Goal: Task Accomplishment & Management: Complete application form

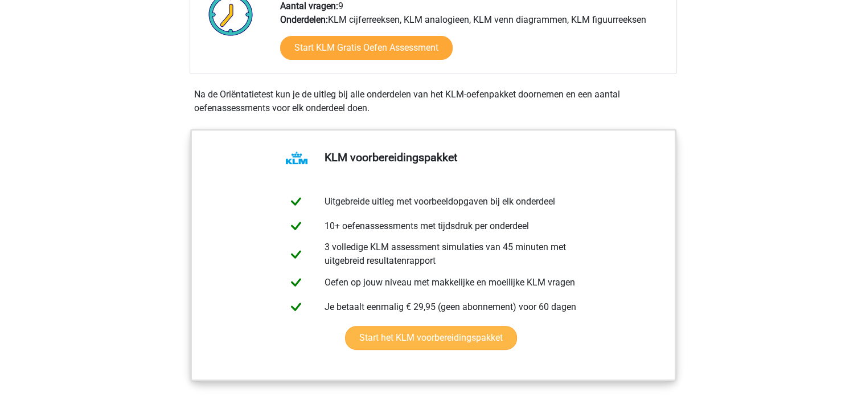
scroll to position [416, 0]
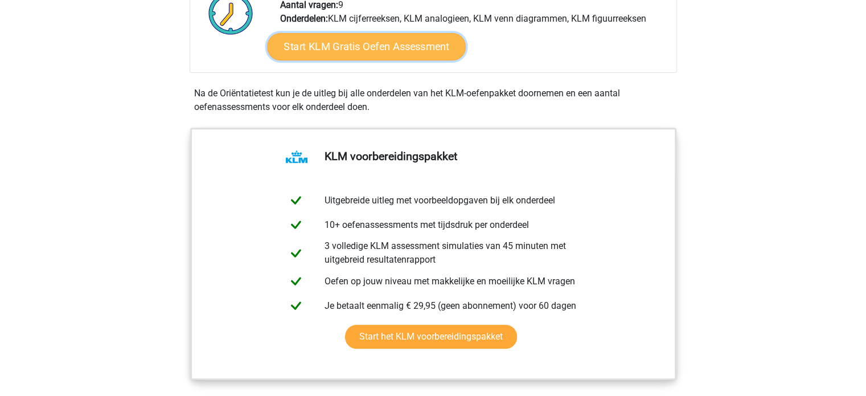
click at [339, 34] on link "Start KLM Gratis Oefen Assessment" at bounding box center [366, 45] width 198 height 27
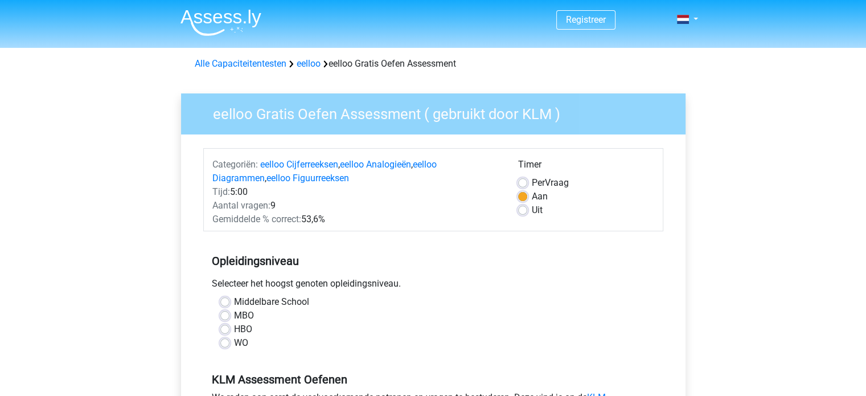
scroll to position [97, 0]
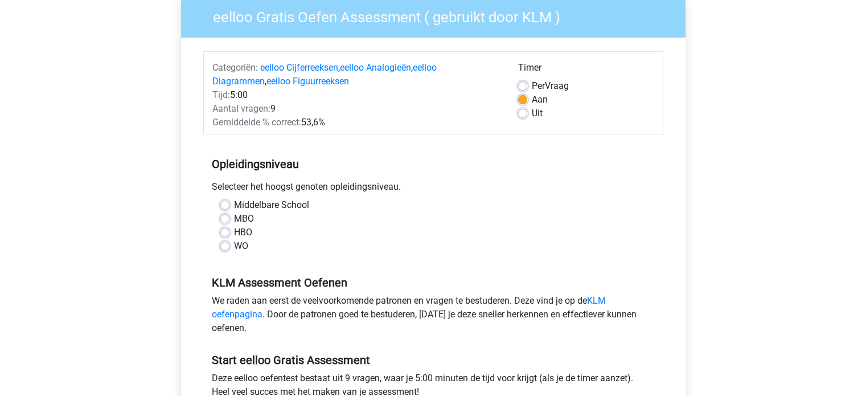
click at [234, 227] on label "HBO" at bounding box center [243, 232] width 18 height 14
click at [225, 227] on input "HBO" at bounding box center [224, 230] width 9 height 11
radio input "true"
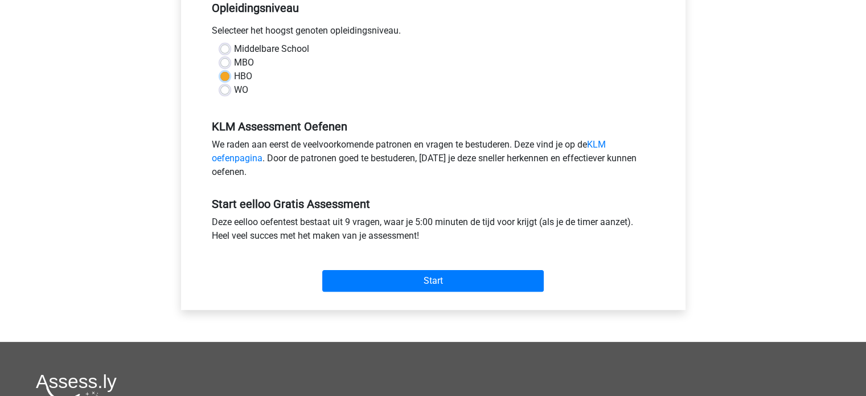
scroll to position [254, 0]
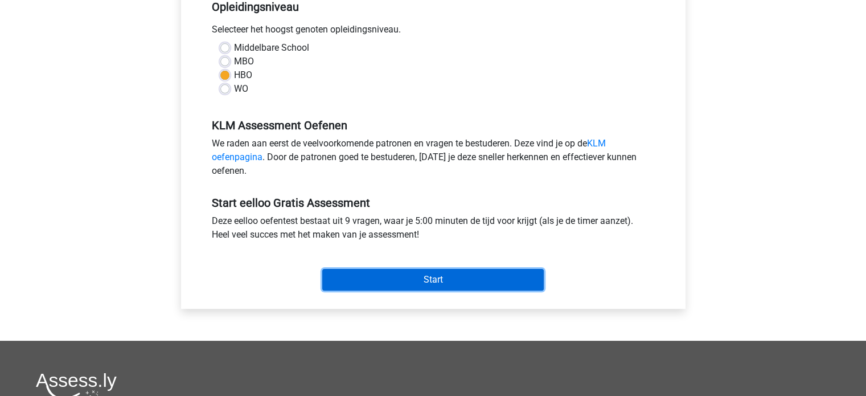
click at [361, 287] on input "Start" at bounding box center [432, 280] width 221 height 22
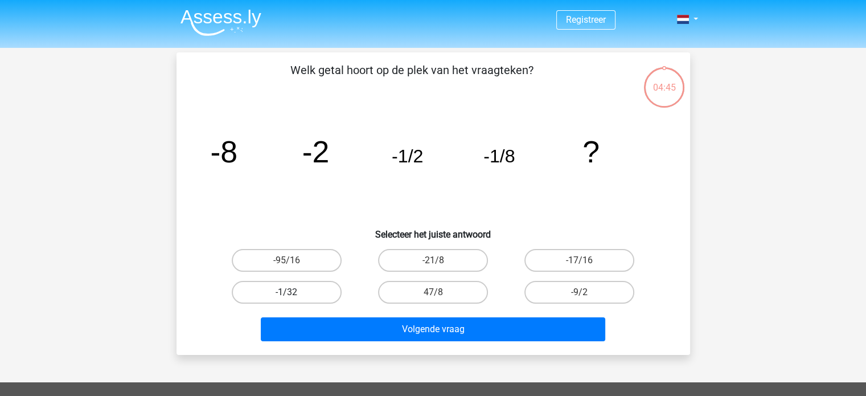
click at [321, 288] on label "-1/32" at bounding box center [287, 292] width 110 height 23
click at [294, 292] on input "-1/32" at bounding box center [289, 295] width 7 height 7
radio input "true"
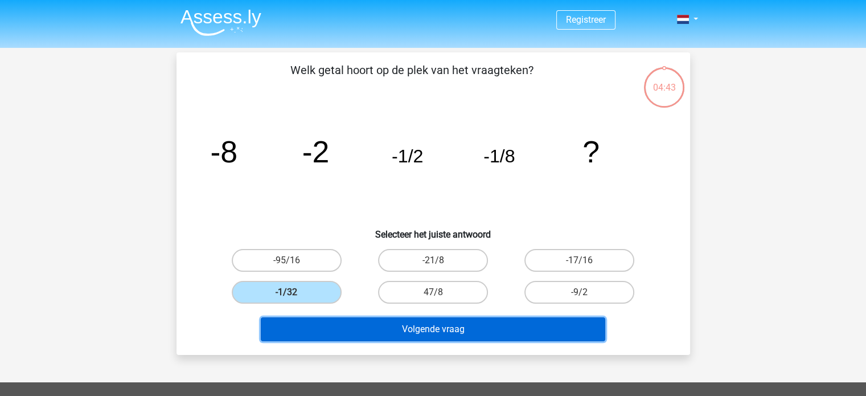
click at [356, 333] on button "Volgende vraag" at bounding box center [433, 329] width 344 height 24
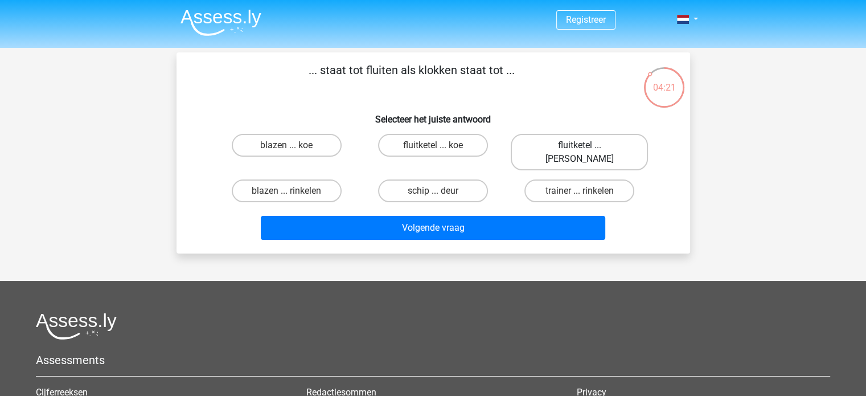
click at [546, 150] on label "fluitketel ... [PERSON_NAME]" at bounding box center [579, 152] width 137 height 36
click at [580, 150] on input "fluitketel ... [PERSON_NAME]" at bounding box center [583, 148] width 7 height 7
radio input "true"
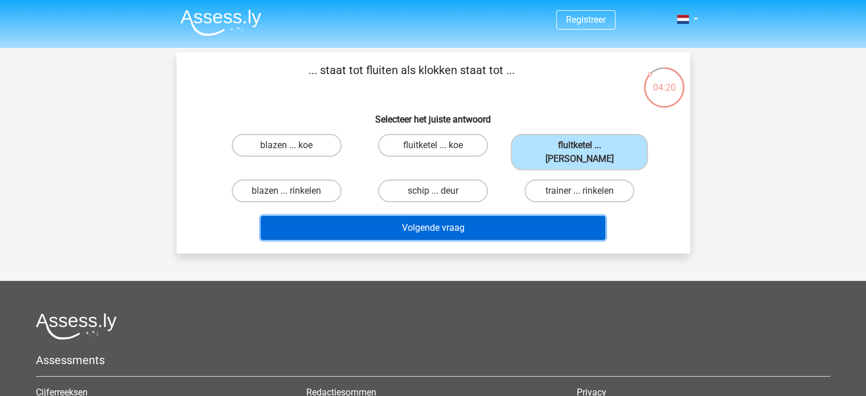
click at [527, 216] on button "Volgende vraag" at bounding box center [433, 228] width 344 height 24
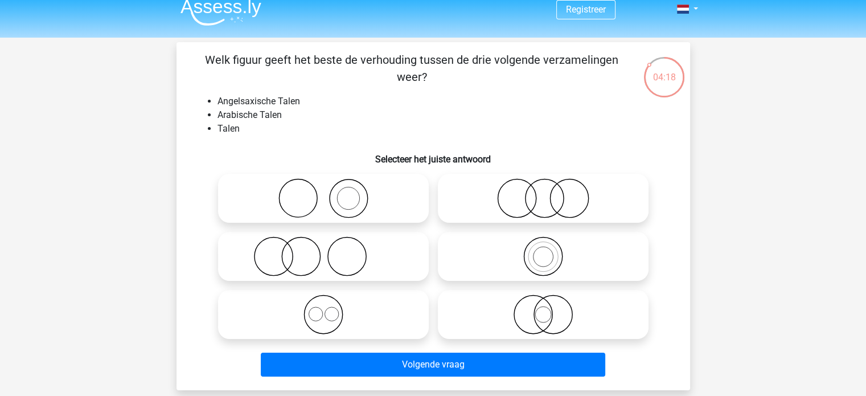
scroll to position [10, 0]
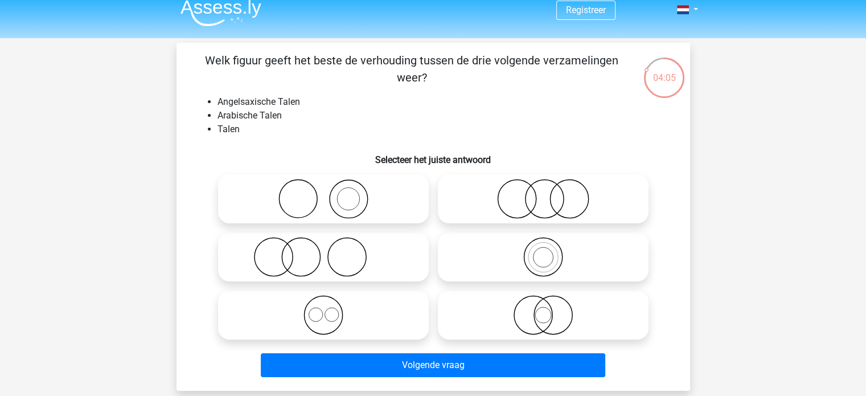
click at [378, 311] on icon at bounding box center [324, 315] width 202 height 40
click at [331, 309] on input "radio" at bounding box center [326, 305] width 7 height 7
radio input "true"
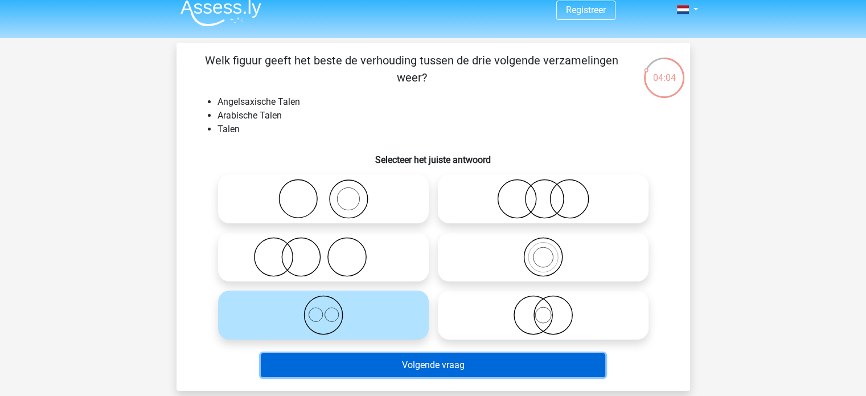
click at [411, 363] on button "Volgende vraag" at bounding box center [433, 365] width 344 height 24
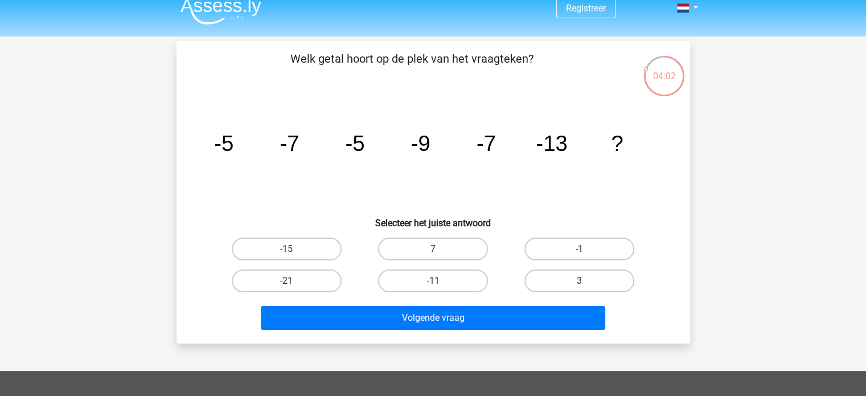
scroll to position [9, 0]
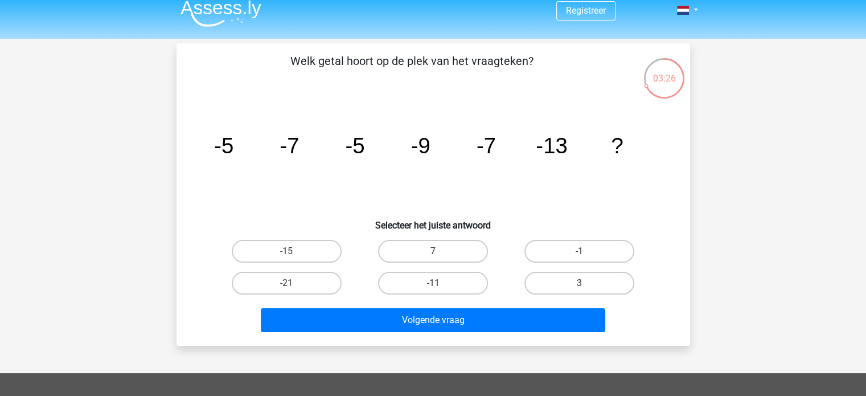
click at [463, 278] on label "-11" at bounding box center [433, 283] width 110 height 23
click at [440, 283] on input "-11" at bounding box center [436, 286] width 7 height 7
radio input "true"
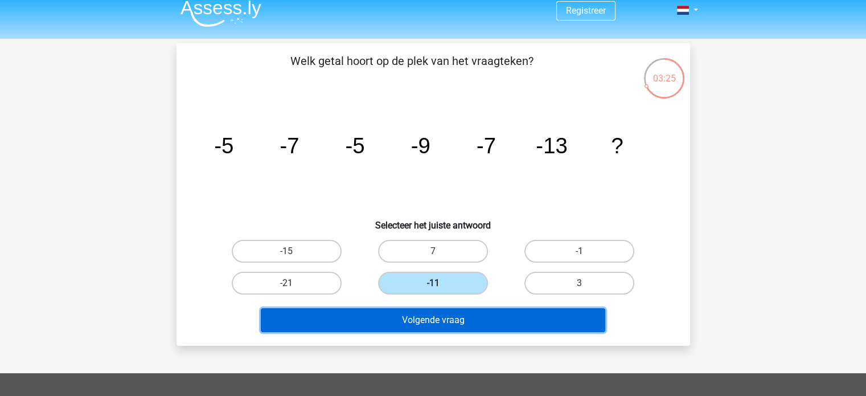
click at [467, 321] on button "Volgende vraag" at bounding box center [433, 320] width 344 height 24
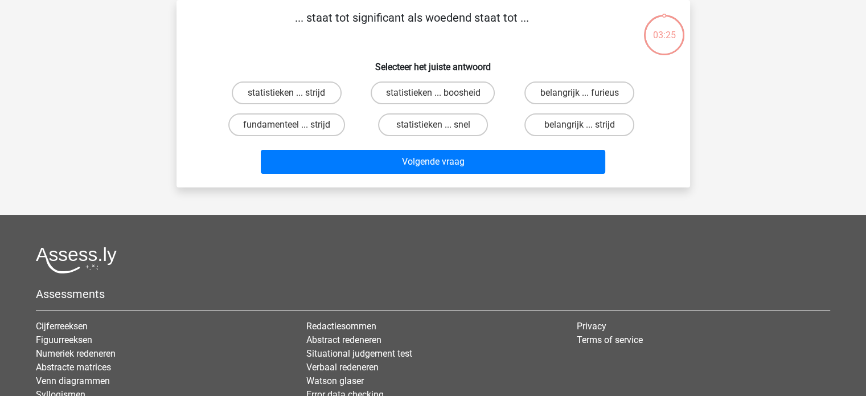
scroll to position [0, 0]
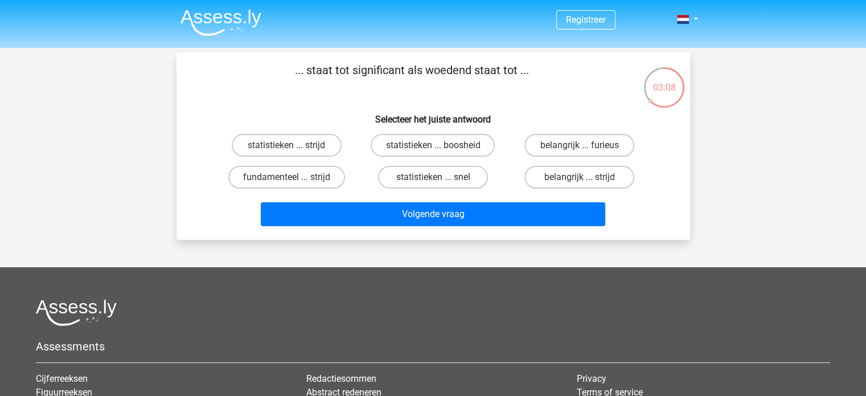
drag, startPoint x: 308, startPoint y: 73, endPoint x: 539, endPoint y: 75, distance: 230.6
click at [539, 75] on p "... staat tot significant als woedend staat tot ..." at bounding box center [412, 78] width 434 height 34
click at [460, 146] on label "statistieken ... boosheid" at bounding box center [433, 145] width 124 height 23
click at [440, 146] on input "statistieken ... boosheid" at bounding box center [436, 148] width 7 height 7
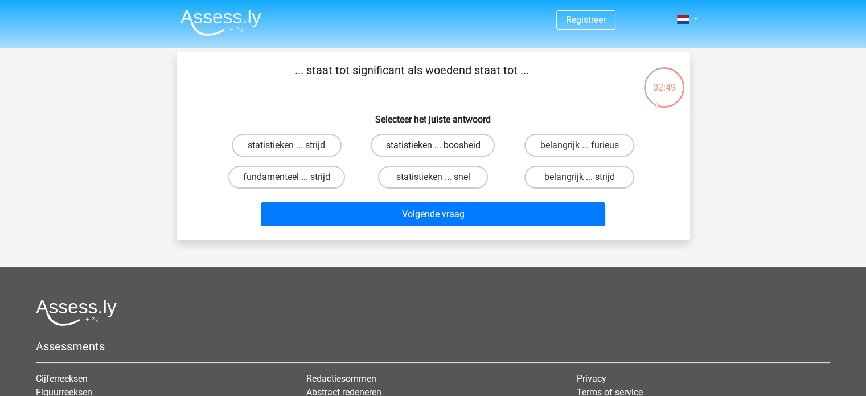
radio input "true"
click at [317, 171] on label "fundamenteel ... strijd" at bounding box center [286, 177] width 117 height 23
click at [294, 177] on input "fundamenteel ... strijd" at bounding box center [289, 180] width 7 height 7
radio input "true"
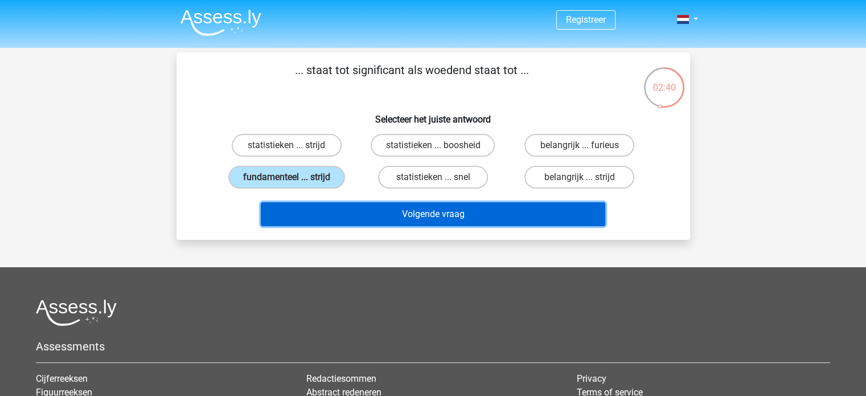
click at [374, 210] on button "Volgende vraag" at bounding box center [433, 214] width 344 height 24
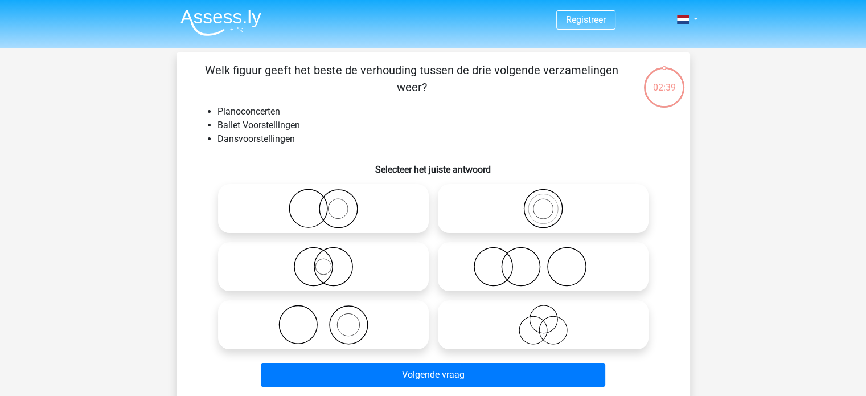
scroll to position [52, 0]
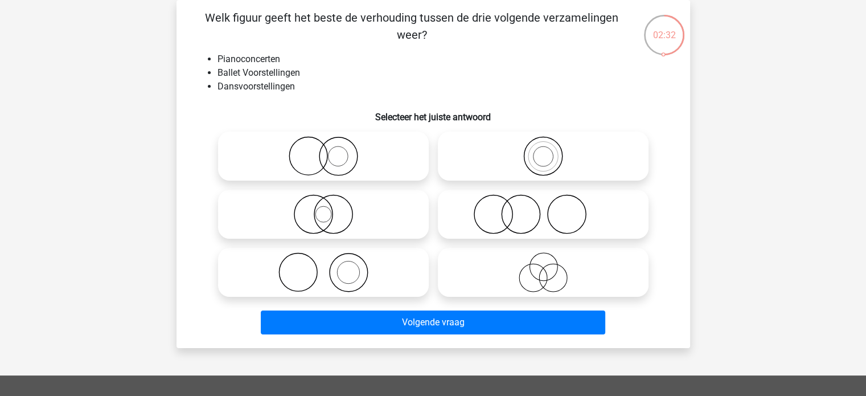
click at [491, 272] on icon at bounding box center [543, 272] width 202 height 40
click at [543, 266] on input "radio" at bounding box center [546, 262] width 7 height 7
radio input "true"
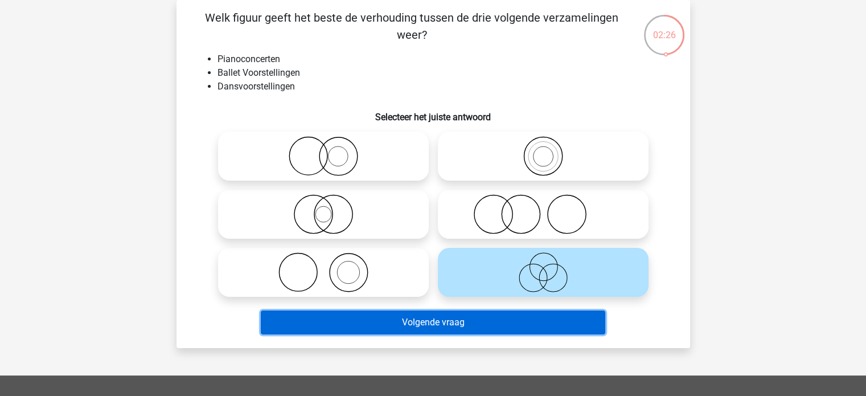
click at [497, 323] on button "Volgende vraag" at bounding box center [433, 322] width 344 height 24
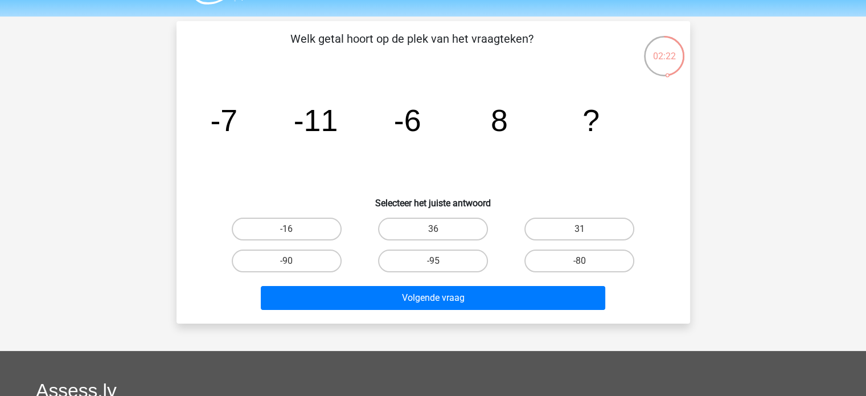
scroll to position [32, 0]
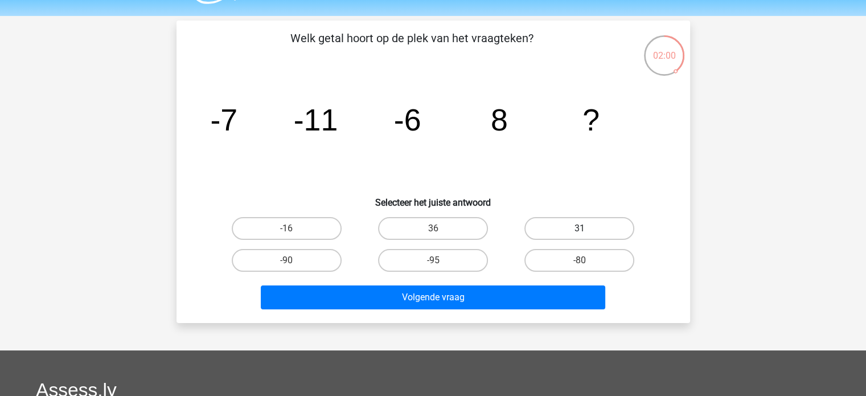
click at [544, 225] on label "31" at bounding box center [579, 228] width 110 height 23
click at [580, 228] on input "31" at bounding box center [583, 231] width 7 height 7
radio input "true"
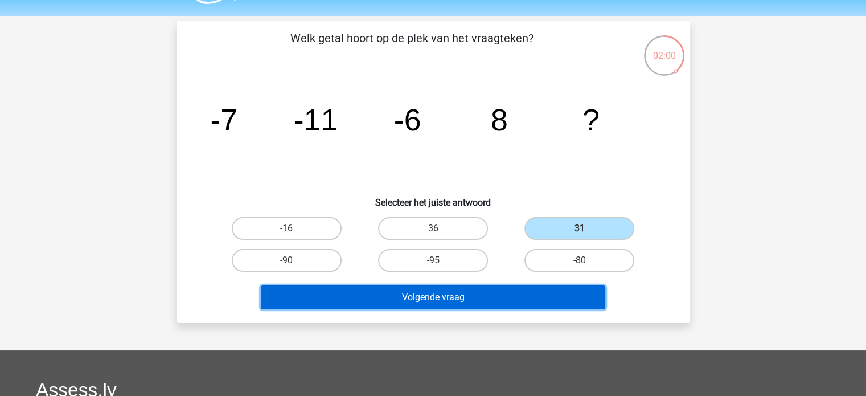
click at [472, 293] on button "Volgende vraag" at bounding box center [433, 297] width 344 height 24
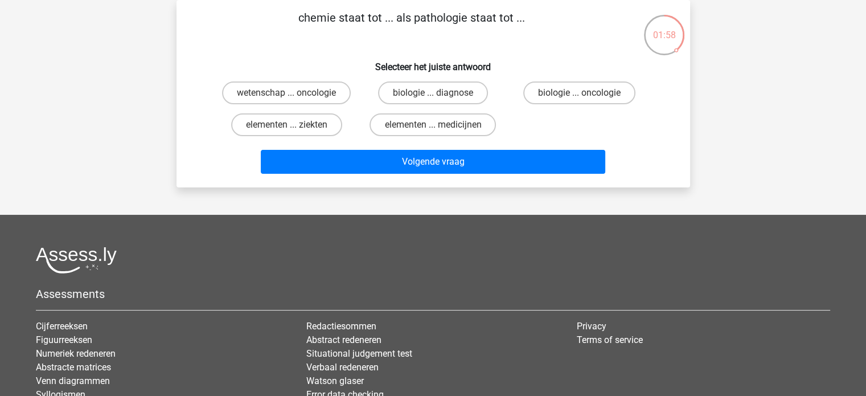
scroll to position [0, 0]
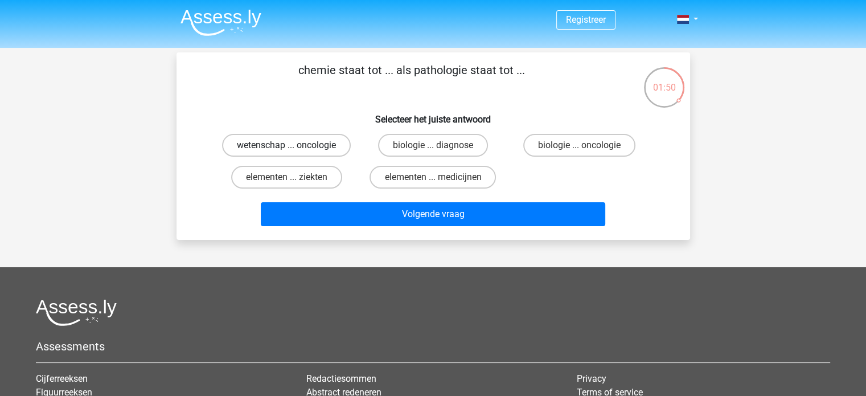
click at [330, 153] on label "wetenschap ... oncologie" at bounding box center [286, 145] width 129 height 23
click at [294, 153] on input "wetenschap ... oncologie" at bounding box center [289, 148] width 7 height 7
radio input "true"
click at [314, 180] on label "elementen ... ziekten" at bounding box center [286, 177] width 111 height 23
click at [294, 180] on input "elementen ... ziekten" at bounding box center [289, 180] width 7 height 7
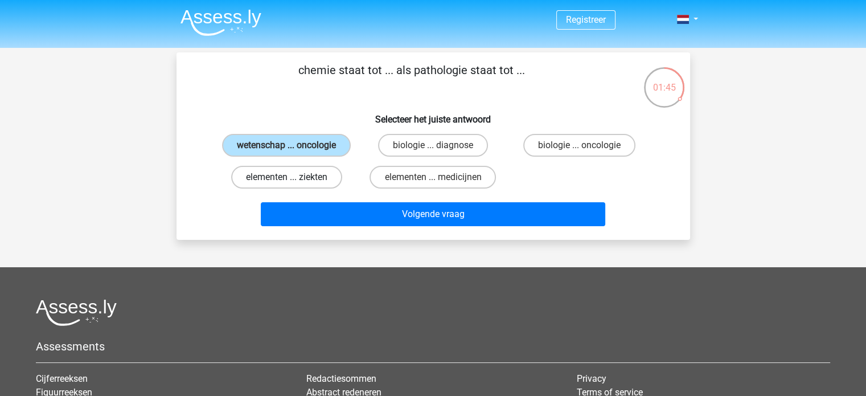
radio input "true"
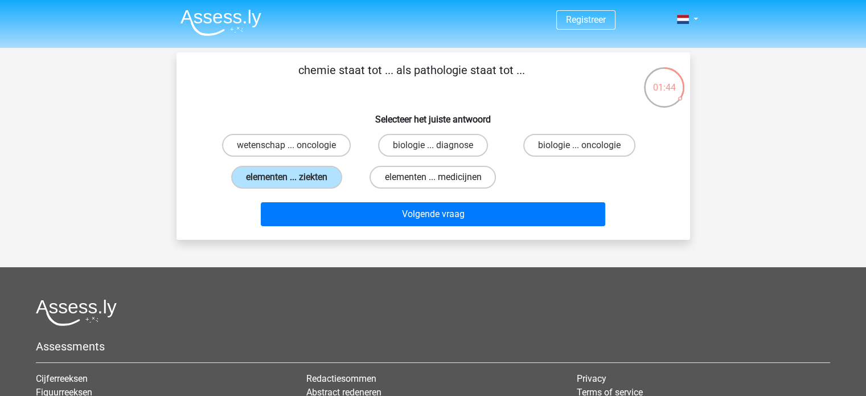
click at [374, 179] on label "elementen ... medicijnen" at bounding box center [433, 177] width 126 height 23
click at [433, 179] on input "elementen ... medicijnen" at bounding box center [436, 180] width 7 height 7
radio input "true"
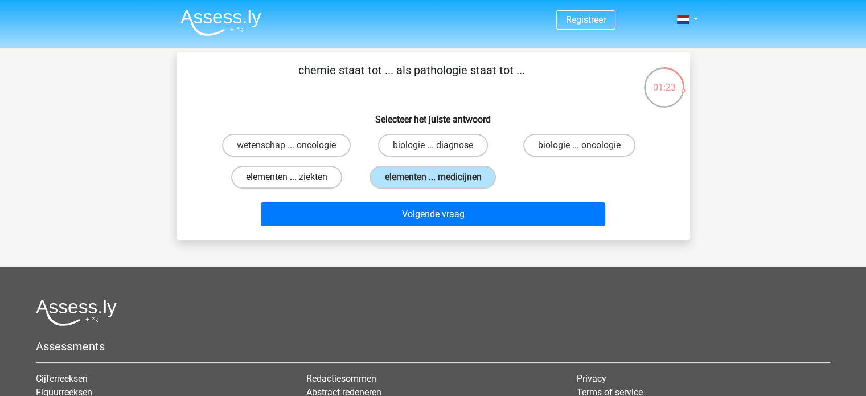
click at [320, 173] on label "elementen ... ziekten" at bounding box center [286, 177] width 111 height 23
click at [294, 177] on input "elementen ... ziekten" at bounding box center [289, 180] width 7 height 7
radio input "true"
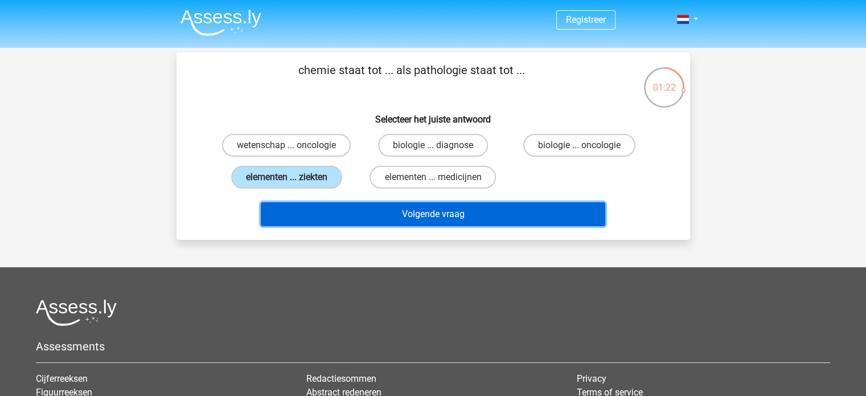
click at [343, 205] on button "Volgende vraag" at bounding box center [433, 214] width 344 height 24
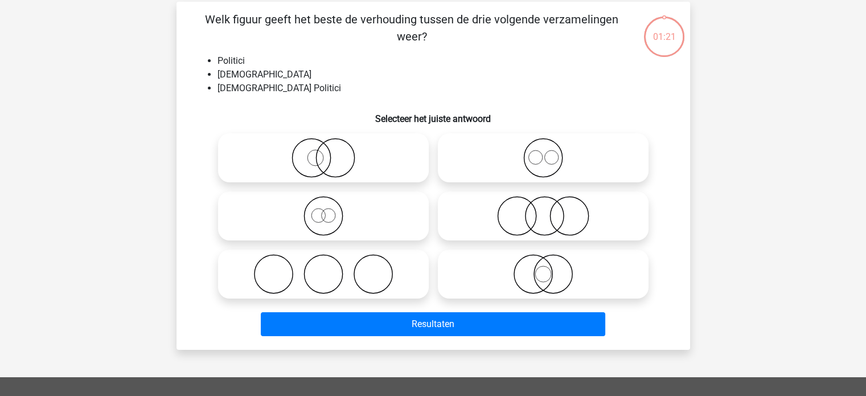
scroll to position [52, 0]
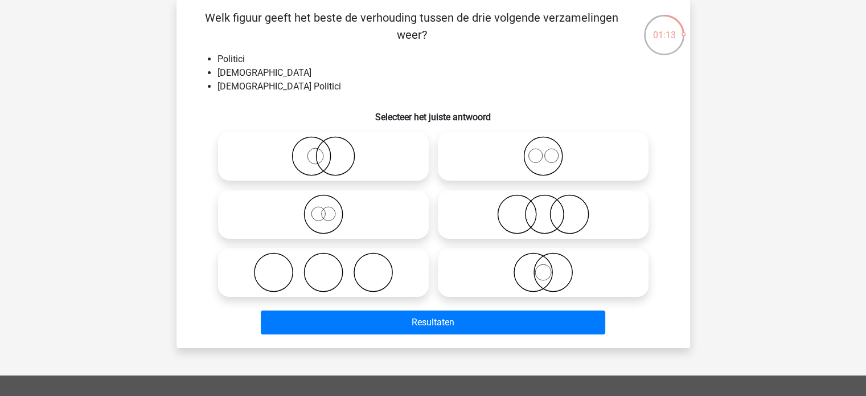
click at [357, 173] on icon at bounding box center [324, 156] width 202 height 40
click at [331, 150] on input "radio" at bounding box center [326, 146] width 7 height 7
radio input "true"
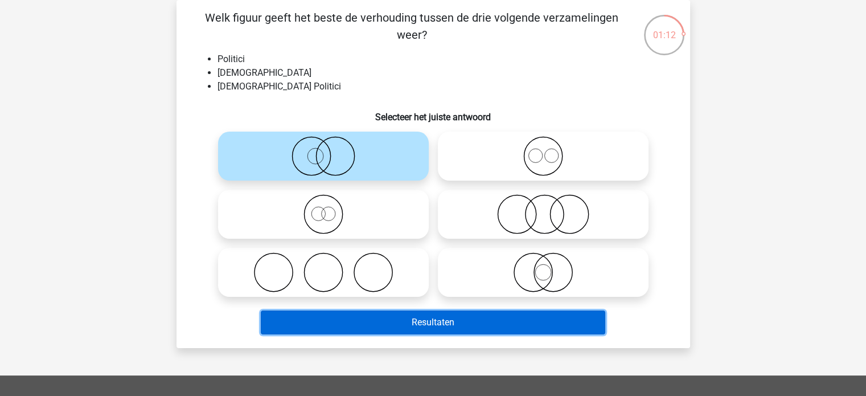
click at [392, 321] on button "Resultaten" at bounding box center [433, 322] width 344 height 24
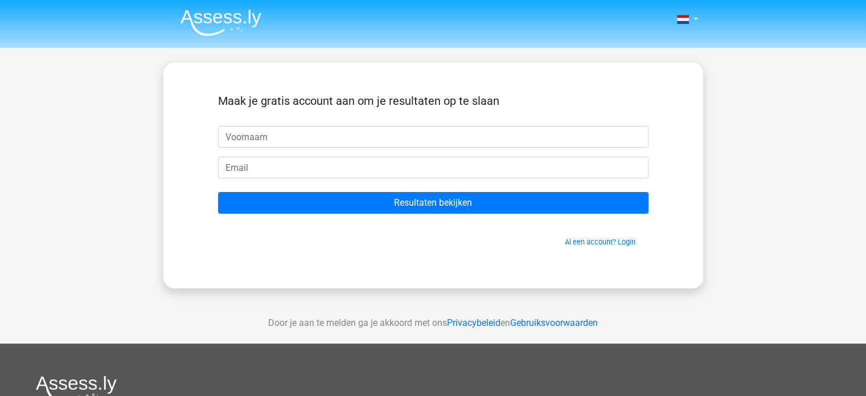
click at [429, 214] on form "Maak je gratis account aan om je resultaten op te slaan Resultaten bekijken Al …" at bounding box center [433, 170] width 430 height 153
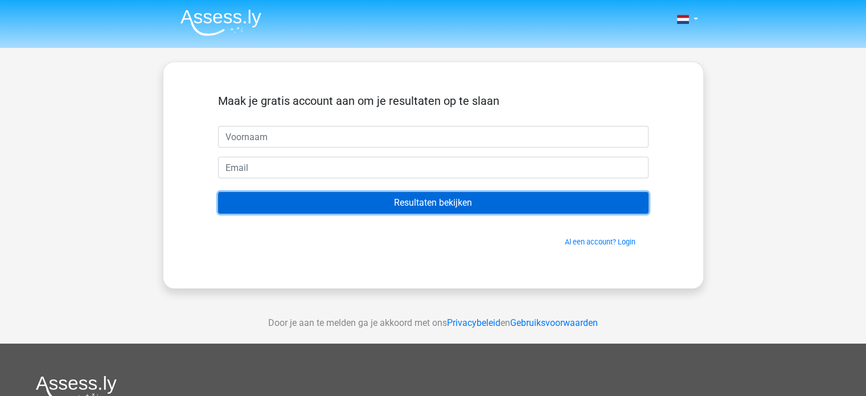
click at [426, 205] on input "Resultaten bekijken" at bounding box center [433, 203] width 430 height 22
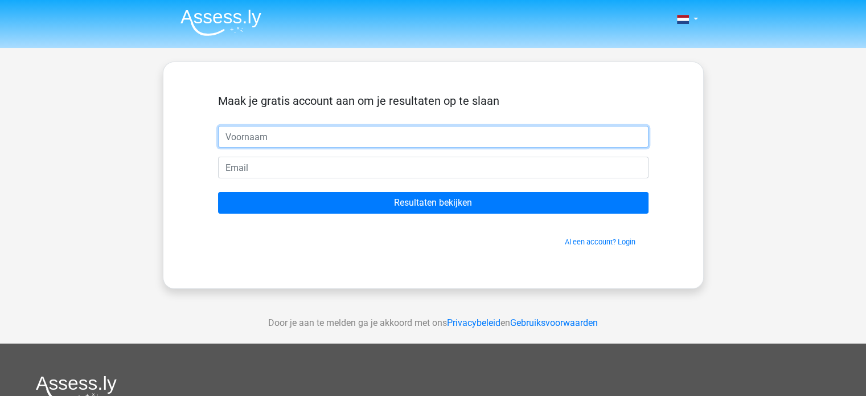
click at [380, 138] on input "text" at bounding box center [433, 137] width 430 height 22
type input "Lucas"
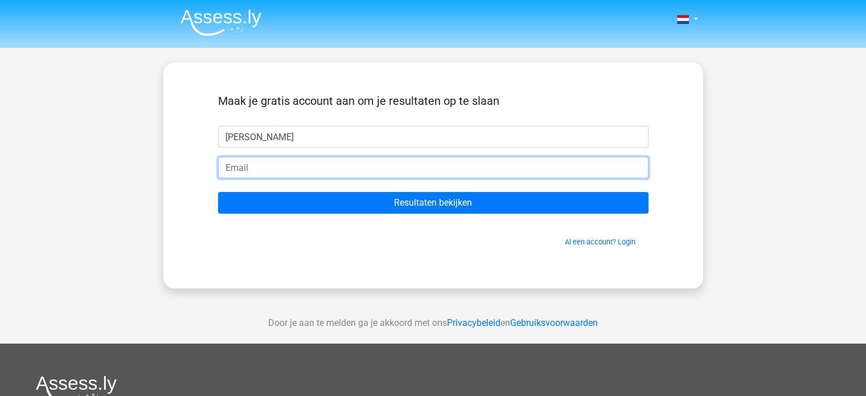
click at [384, 170] on input "email" at bounding box center [433, 168] width 430 height 22
type input "Lawielinga@gmail.com"
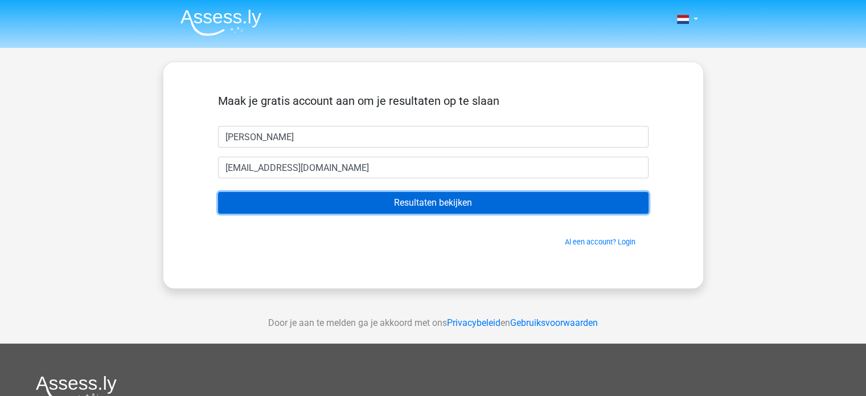
click at [374, 204] on input "Resultaten bekijken" at bounding box center [433, 203] width 430 height 22
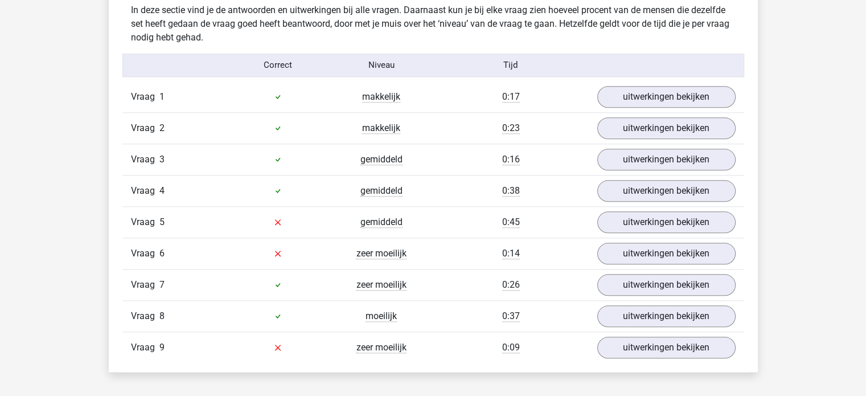
scroll to position [1218, 0]
